Goal: Task Accomplishment & Management: Use online tool/utility

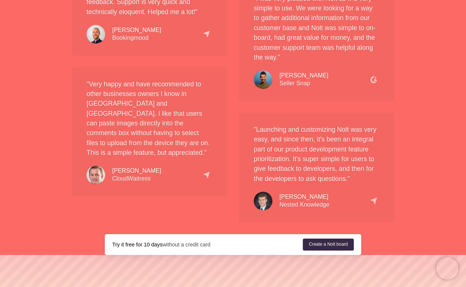
scroll to position [1693, 0]
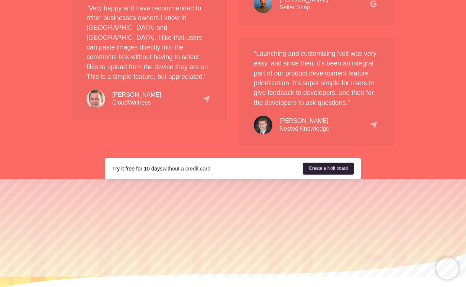
click at [326, 163] on link "Create a Nolt board" at bounding box center [328, 169] width 51 height 12
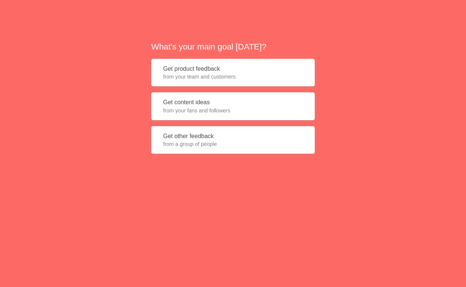
click at [249, 74] on span "from your team and customers" at bounding box center [233, 76] width 140 height 7
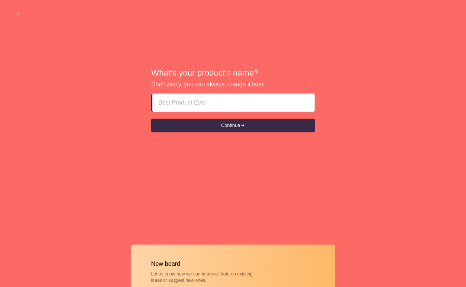
click at [228, 99] on input at bounding box center [233, 103] width 150 height 18
type input "U"
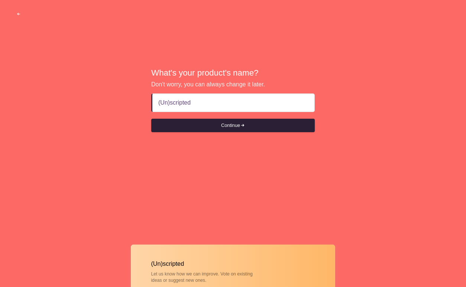
click at [248, 123] on button "Continue" at bounding box center [233, 125] width 164 height 13
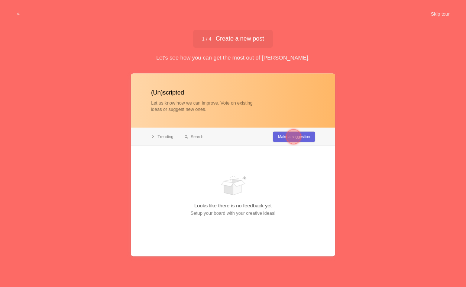
type input "(Un)scripted"
click at [273, 81] on div at bounding box center [233, 164] width 205 height 183
click at [445, 16] on button "Skip tour" at bounding box center [440, 13] width 37 height 13
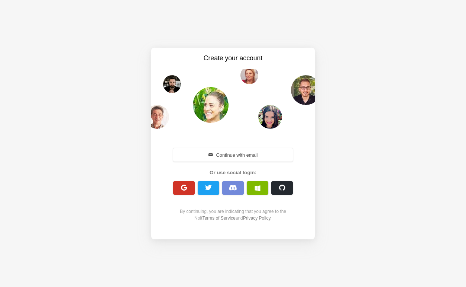
click at [187, 187] on button "button" at bounding box center [184, 187] width 22 height 13
